Goal: Obtain resource: Obtain resource

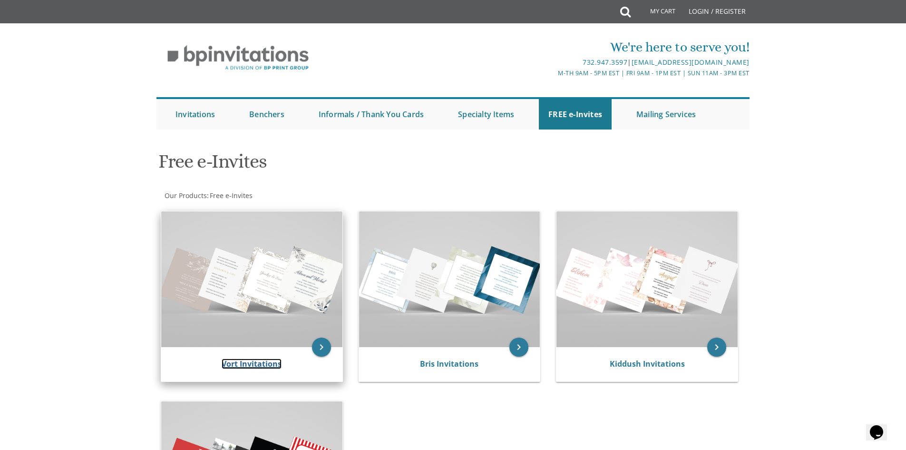
click at [234, 361] on link "Vort Invitations" at bounding box center [252, 363] width 60 height 10
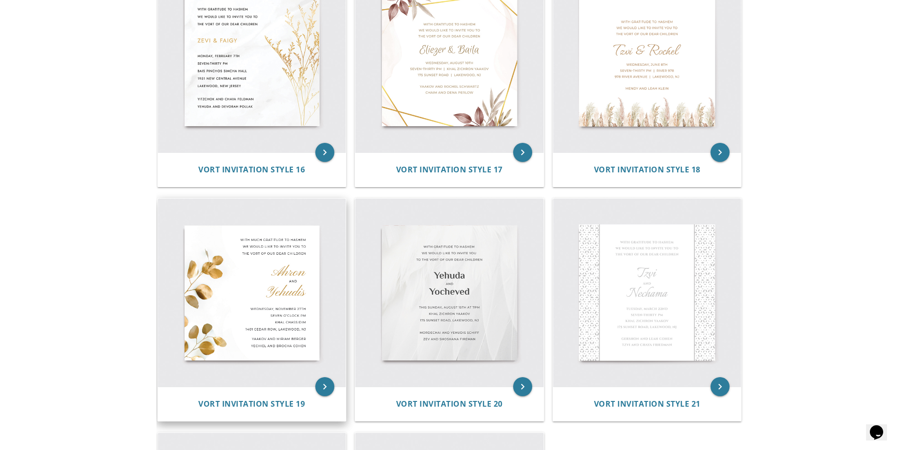
scroll to position [1475, 0]
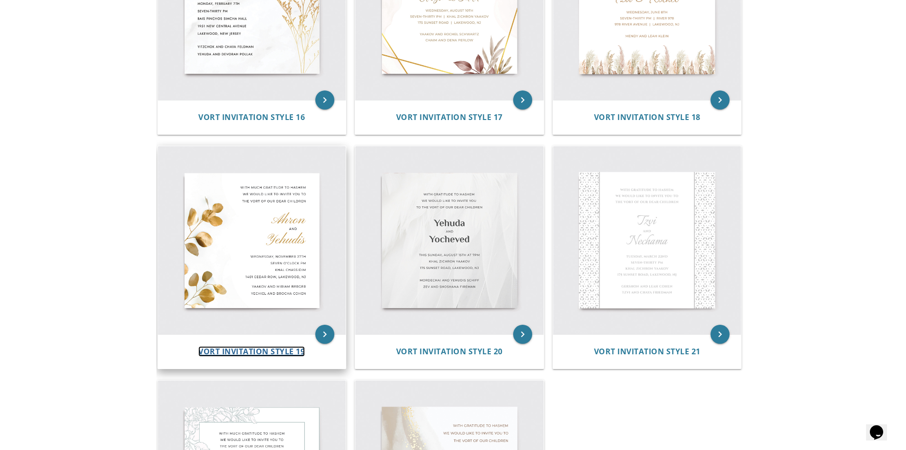
click at [235, 352] on span "Vort Invitation Style 19" at bounding box center [251, 351] width 107 height 10
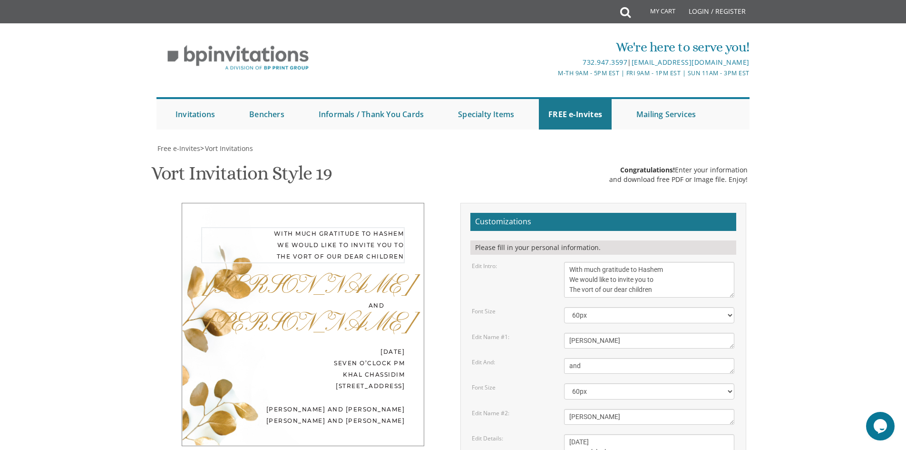
drag, startPoint x: 568, startPoint y: 268, endPoint x: 660, endPoint y: 292, distance: 95.2
click at [660, 292] on textarea "With much gratitude to Hashem We would like to invite you to The vort of our de…" at bounding box center [649, 280] width 170 height 36
type textarea "You are invited to a sheva brachos in honor of"
click at [627, 315] on select "40px 50px 60px 70px 80px" at bounding box center [649, 315] width 170 height 16
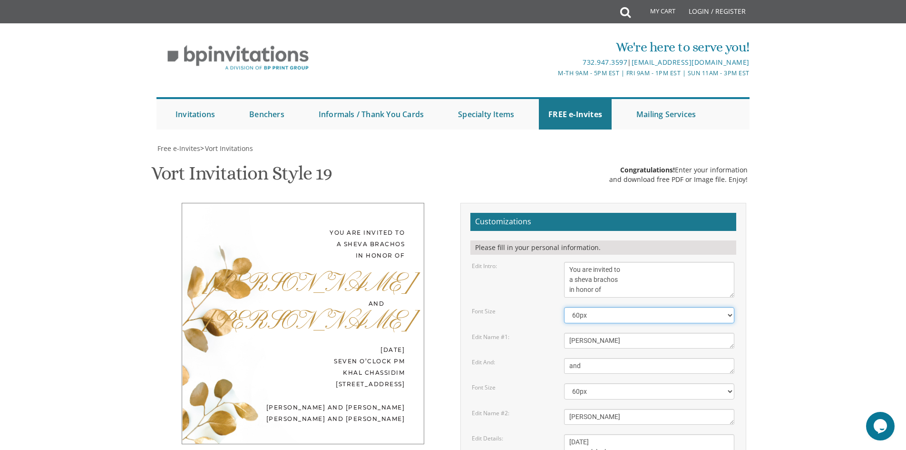
select select "50px"
click at [564, 307] on select "40px 50px 60px 70px 80px" at bounding box center [649, 315] width 170 height 16
drag, startPoint x: 610, startPoint y: 342, endPoint x: 551, endPoint y: 345, distance: 58.6
click at [551, 345] on div "Edit Name #1: Ahron" at bounding box center [603, 341] width 277 height 16
type textarea "Binyomin Zev"
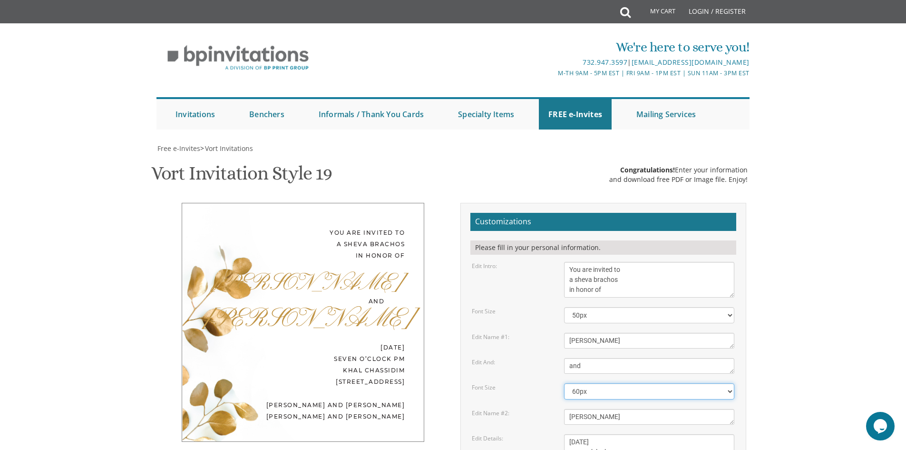
click at [583, 389] on select "40px 50px 60px 70px 80px" at bounding box center [649, 391] width 170 height 16
select select "50px"
click at [564, 383] on select "40px 50px 60px 70px 80px" at bounding box center [649, 391] width 170 height 16
drag, startPoint x: 594, startPoint y: 371, endPoint x: 562, endPoint y: 372, distance: 31.9
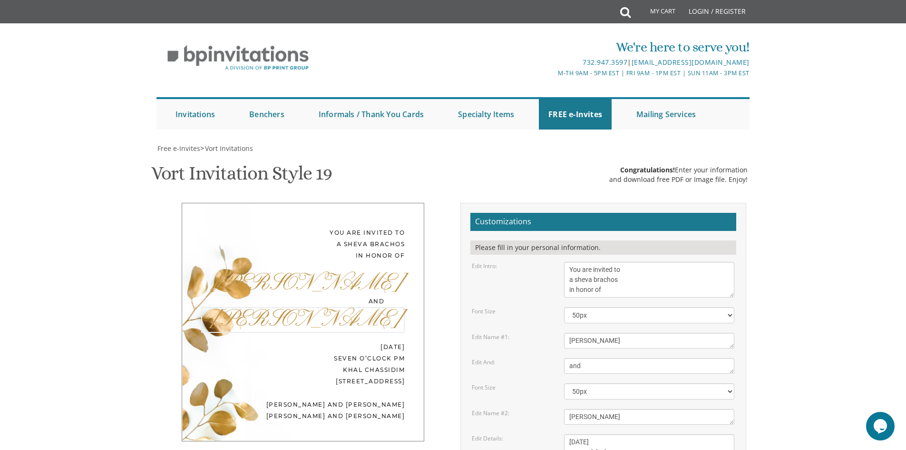
click at [562, 409] on div "Yehudis" at bounding box center [649, 417] width 185 height 16
type textarea "Draizy"
drag, startPoint x: 593, startPoint y: 393, endPoint x: 564, endPoint y: 394, distance: 29.0
click at [564, 434] on div "Wednesday, November 27th seven o’clock pm Khal Chassidim 1401 Cedar Row, Lakewo…" at bounding box center [649, 457] width 185 height 46
drag, startPoint x: 596, startPoint y: 392, endPoint x: 611, endPoint y: 392, distance: 15.2
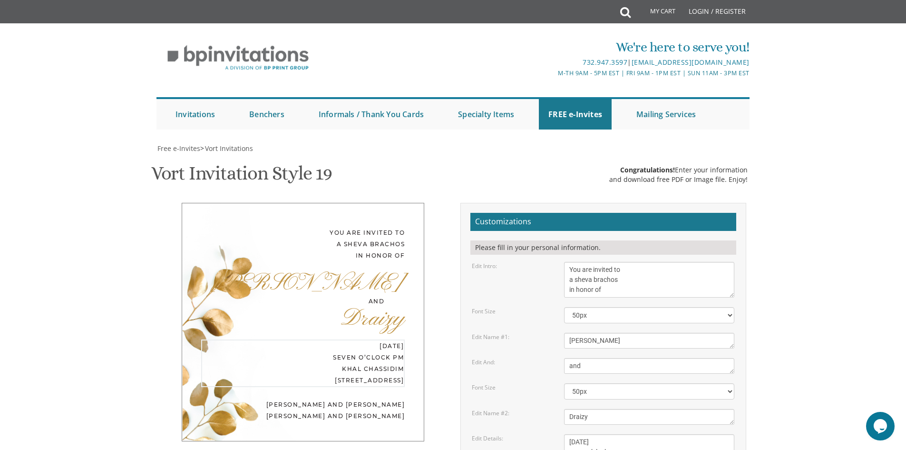
click at [611, 434] on textarea "Wednesday, November 27th seven o’clock pm Khal Chassidim 1401 Cedar Row, Lakewo…" at bounding box center [649, 457] width 170 height 46
click at [603, 434] on textarea "Wednesday, November 27th seven o’clock pm Khal Chassidim 1401 Cedar Row, Lakewo…" at bounding box center [649, 457] width 170 height 46
click at [618, 434] on textarea "Wednesday, November 27th seven o’clock pm Khal Chassidim 1401 Cedar Row, Lakewo…" at bounding box center [649, 457] width 170 height 46
drag, startPoint x: 597, startPoint y: 394, endPoint x: 656, endPoint y: 396, distance: 59.0
click at [656, 434] on textarea "Wednesday, November 27th seven o’clock pm Khal Chassidim 1401 Cedar Row, Lakewo…" at bounding box center [649, 457] width 170 height 46
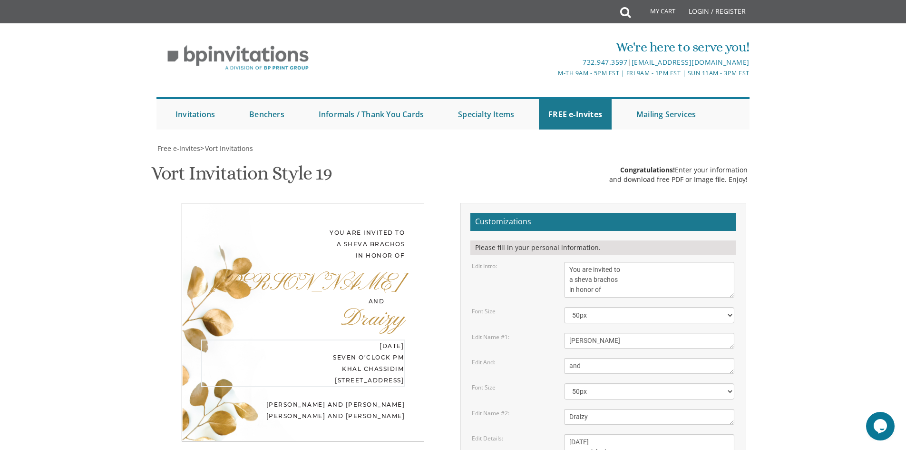
drag, startPoint x: 568, startPoint y: 404, endPoint x: 618, endPoint y: 404, distance: 50.4
click at [618, 434] on textarea "Wednesday, November 27th seven o’clock pm Khal Chassidim 1401 Cedar Row, Lakewo…" at bounding box center [649, 457] width 170 height 46
drag, startPoint x: 567, startPoint y: 413, endPoint x: 708, endPoint y: 433, distance: 142.3
click at [708, 433] on form "Customizations Please fill in your personal information. Edit Intro: With much …" at bounding box center [604, 406] width 266 height 386
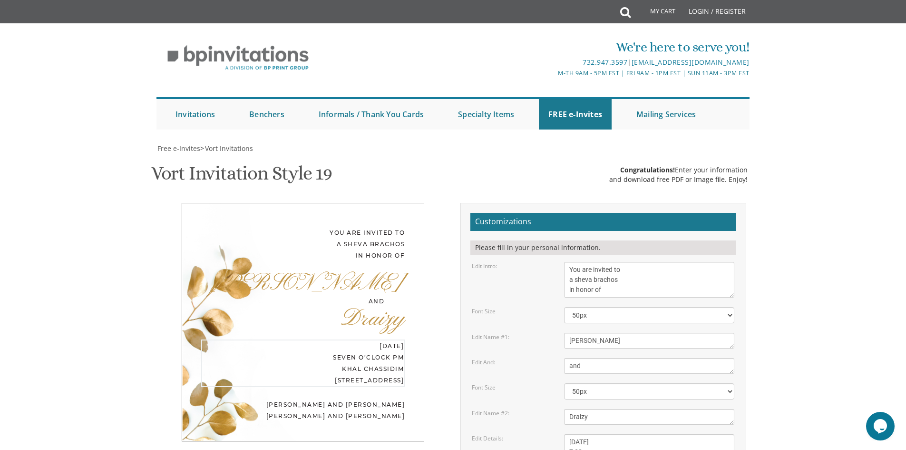
type textarea "Monday, September 15 7:30 pm Glatt Ambiance 179 E. Kennedy Blvd"
drag, startPoint x: 657, startPoint y: 351, endPoint x: 582, endPoint y: 354, distance: 75.3
drag, startPoint x: 569, startPoint y: 354, endPoint x: 653, endPoint y: 368, distance: 85.9
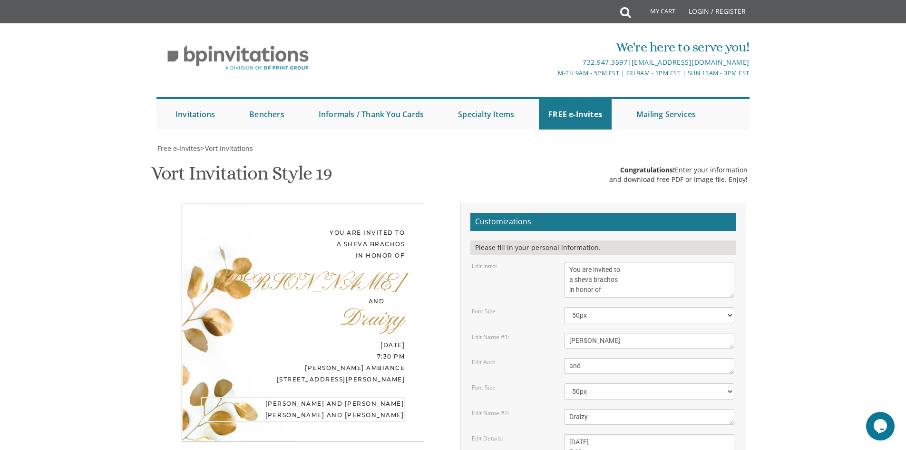
click at [646, 409] on textarea "Yehudis" at bounding box center [649, 417] width 170 height 16
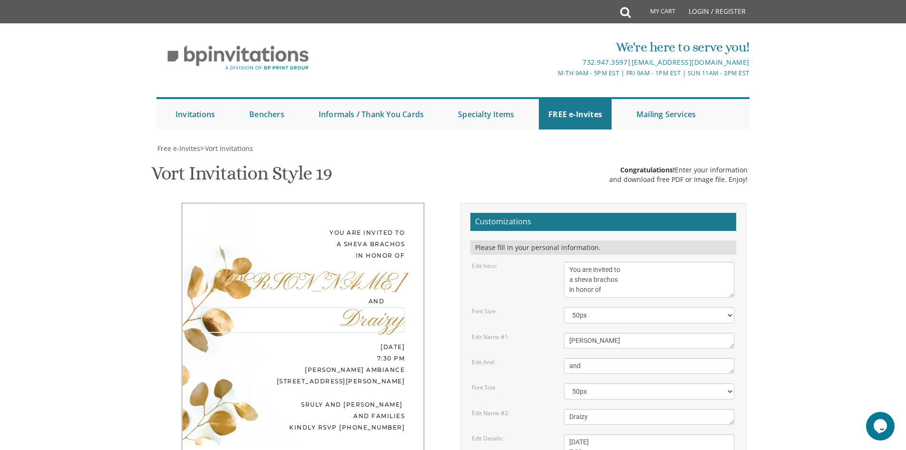
scroll to position [0, 0]
type textarea "Sruly and Malky Goldenberg and families Kindly RSVP 732-330-0310"
click at [627, 434] on textarea "Wednesday, November 27th seven o’clock pm Khal Chassidim 1401 Cedar Row, Lakewo…" at bounding box center [649, 457] width 170 height 46
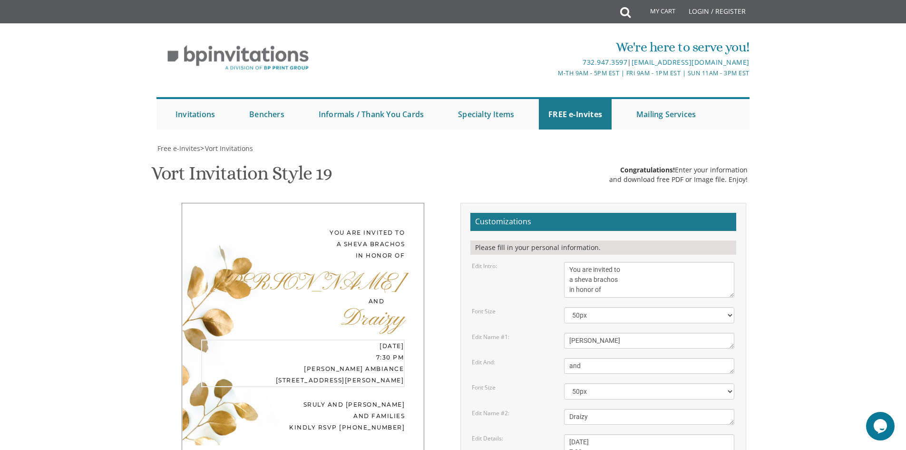
type input "emba1000@aol.com"
